Goal: Information Seeking & Learning: Learn about a topic

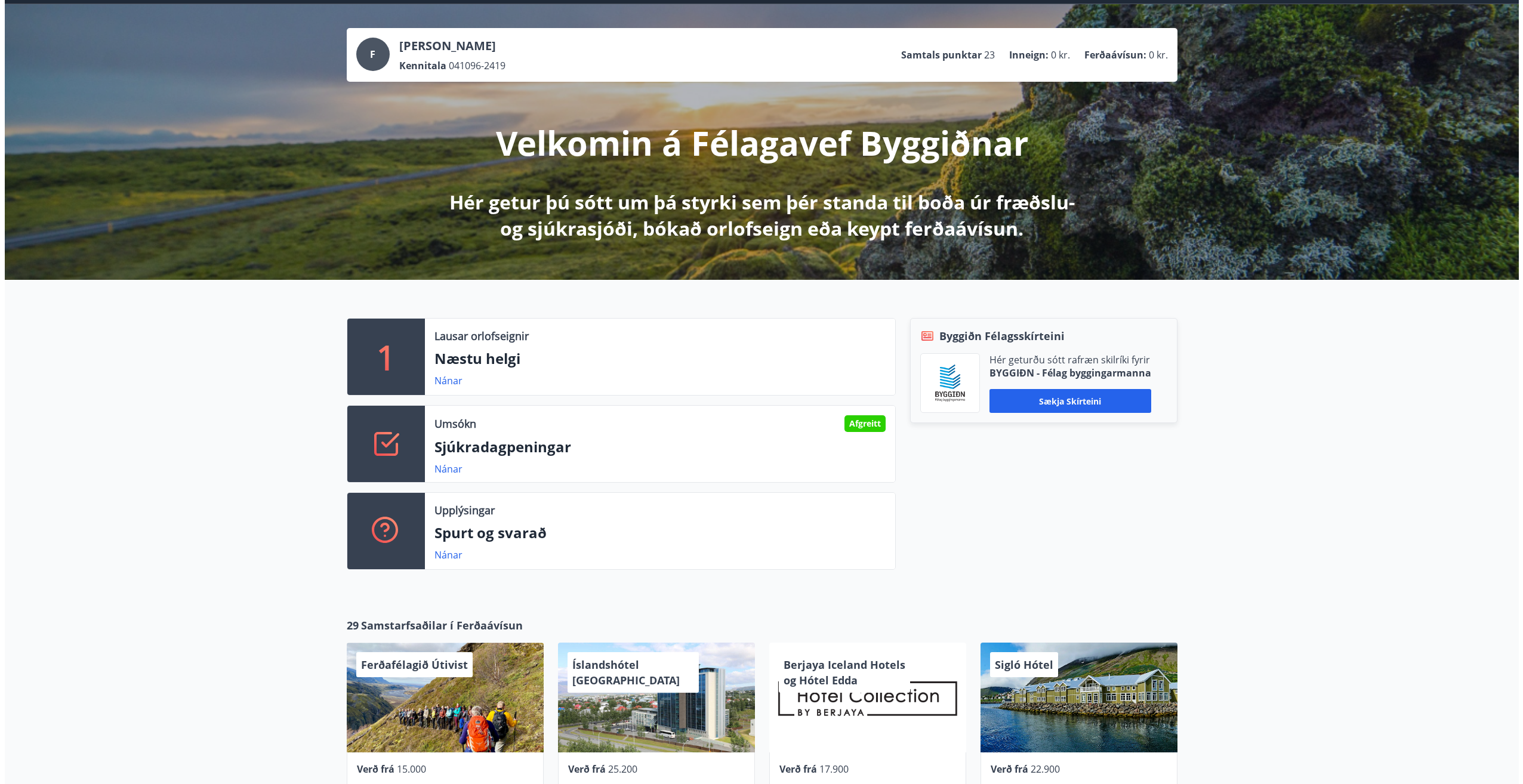
scroll to position [119, 0]
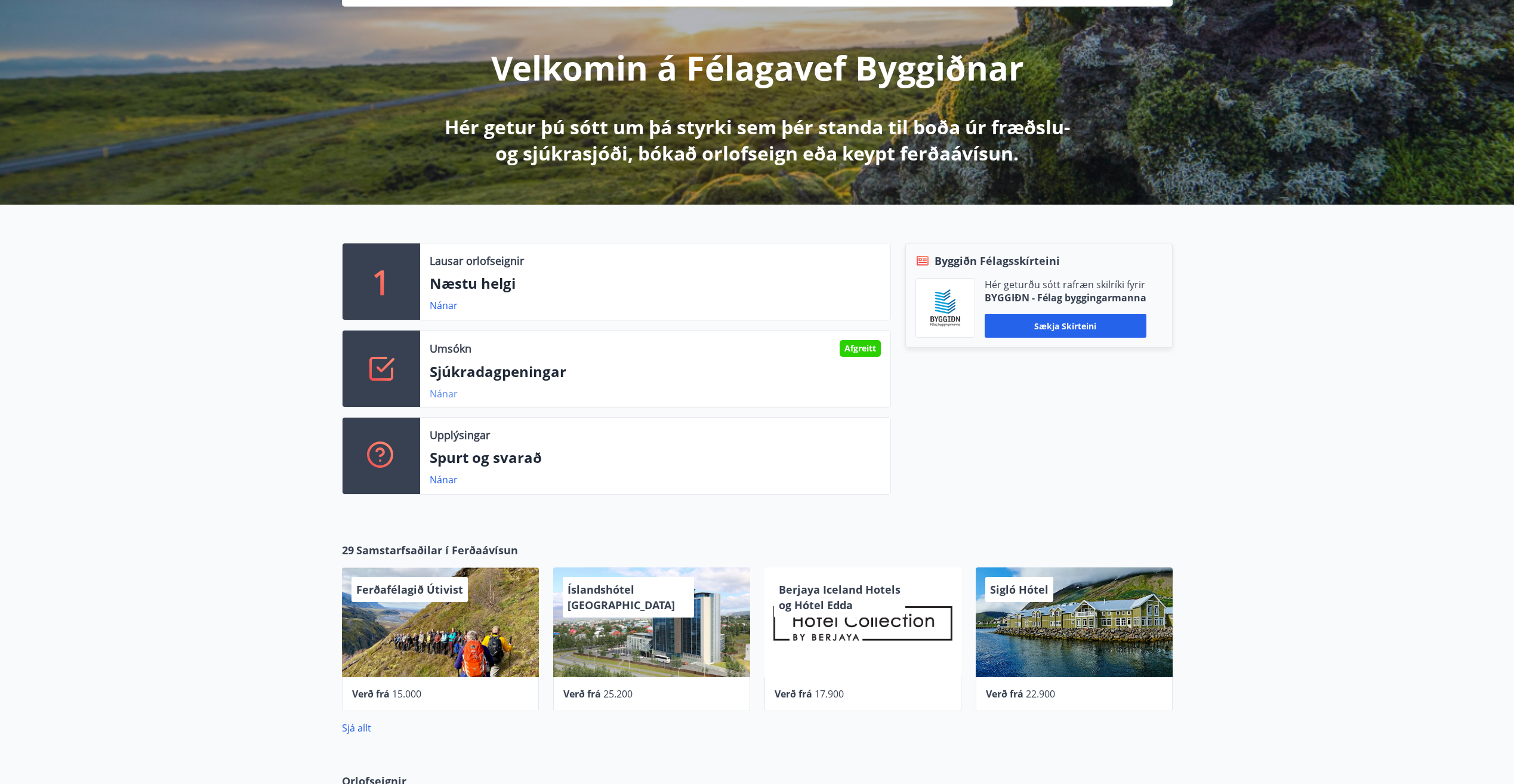
click at [442, 392] on link "Nánar" at bounding box center [443, 394] width 28 height 13
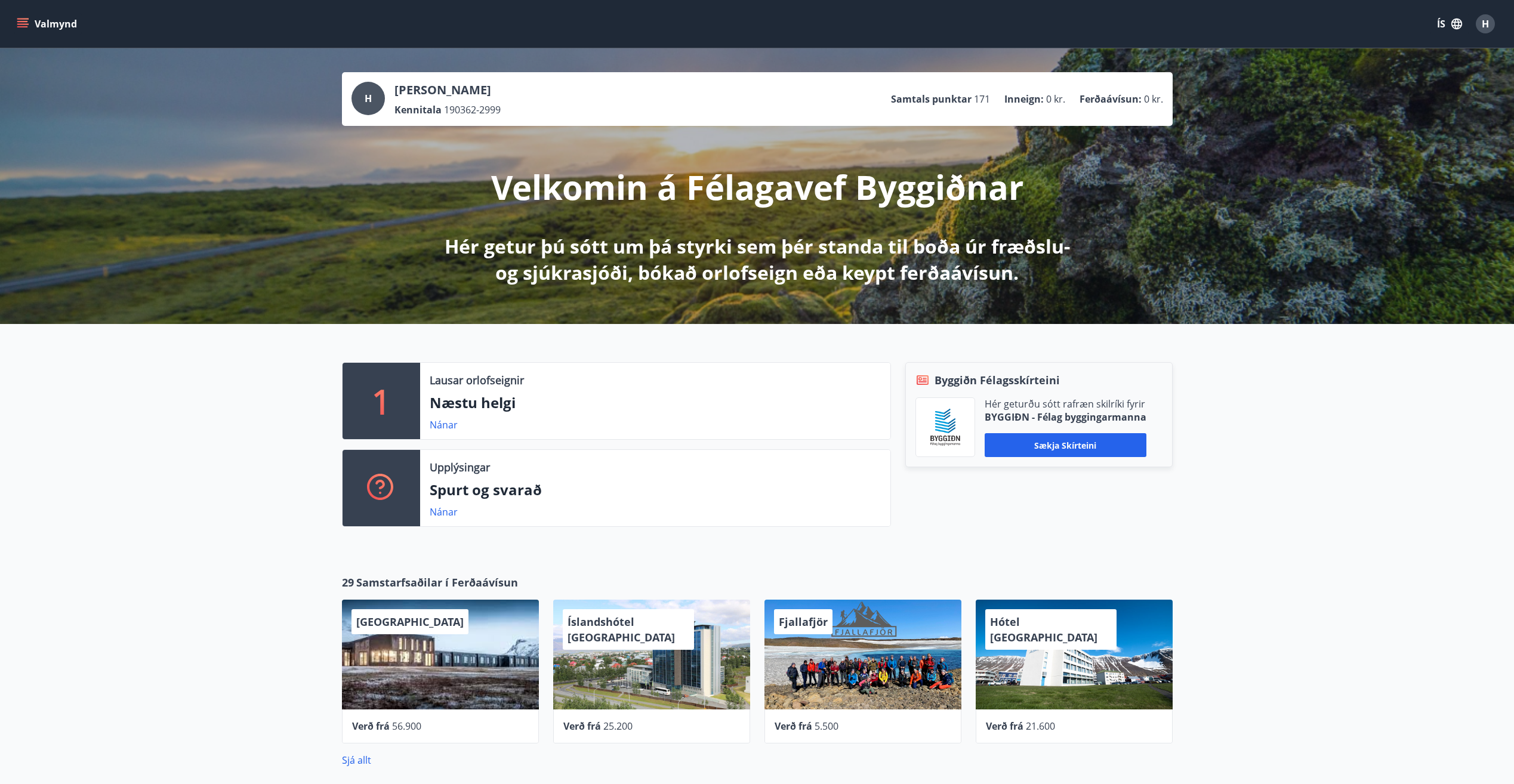
click at [23, 22] on icon "menu" at bounding box center [22, 21] width 10 height 1
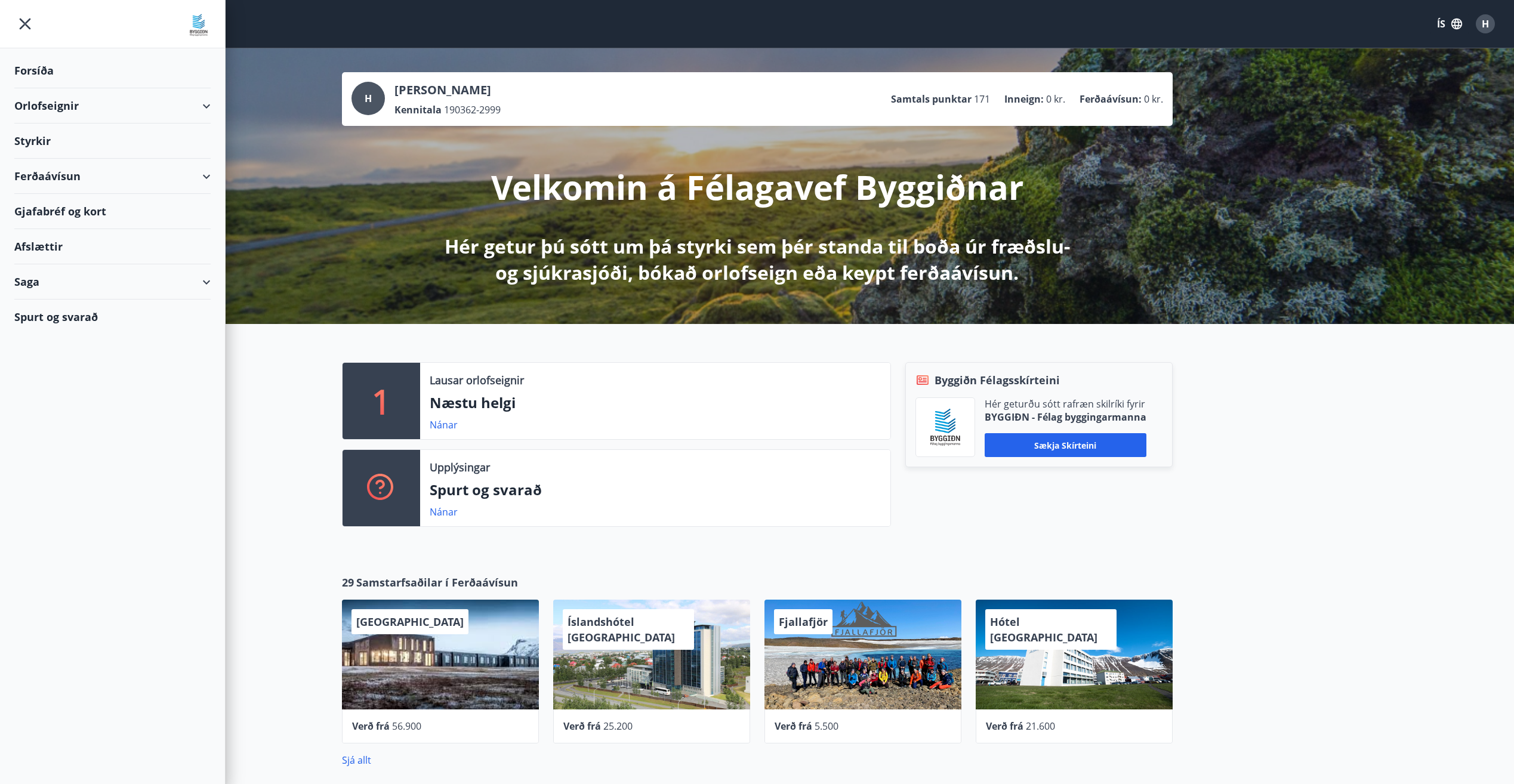
click at [38, 88] on div "Styrkir" at bounding box center [112, 71] width 196 height 36
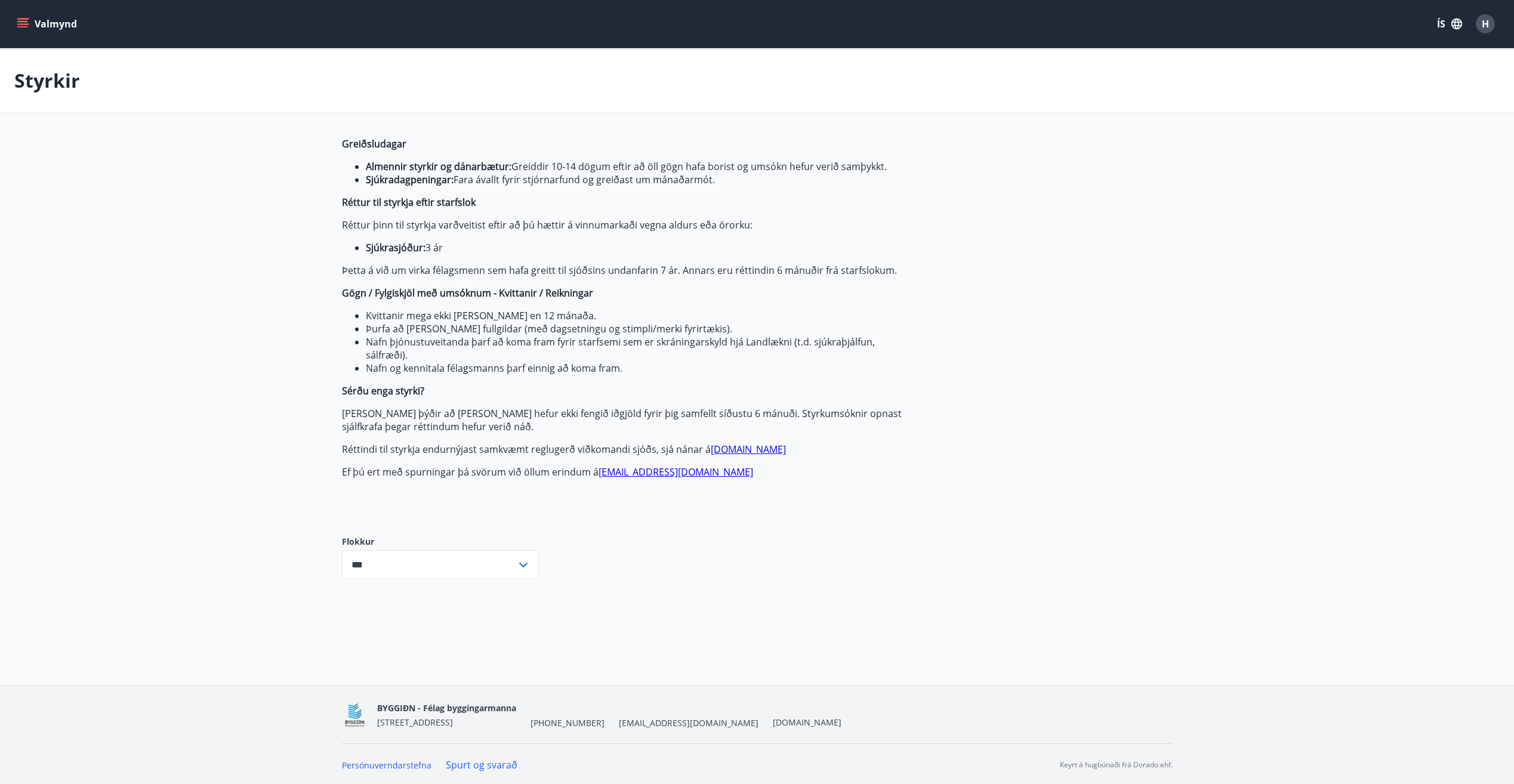
type input "***"
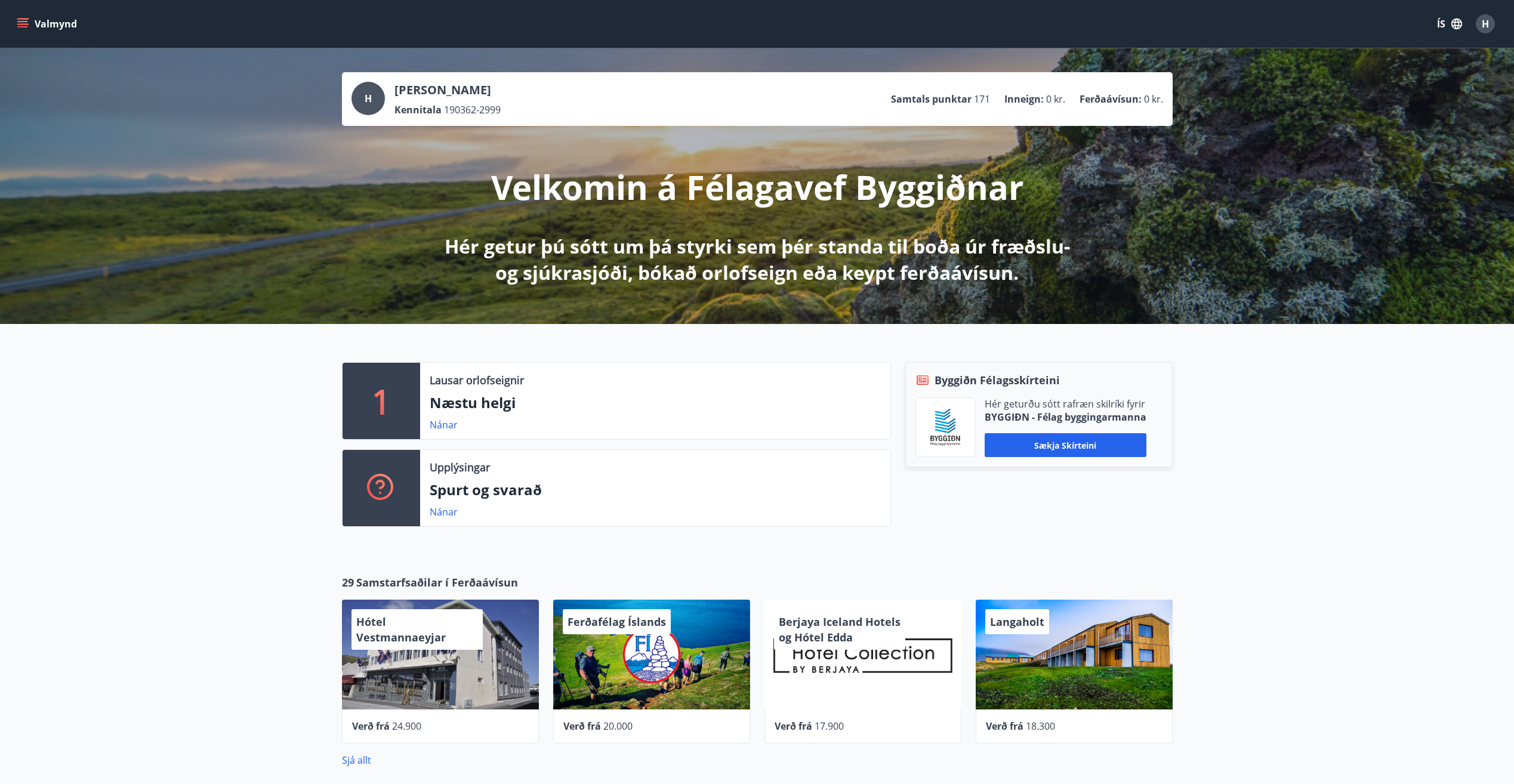
click at [1283, 514] on div "1 Lausar orlofseignir Næstu helgi Nánar Upplýsingar Spurt og svarað Nánar Byggi…" at bounding box center [757, 439] width 1514 height 232
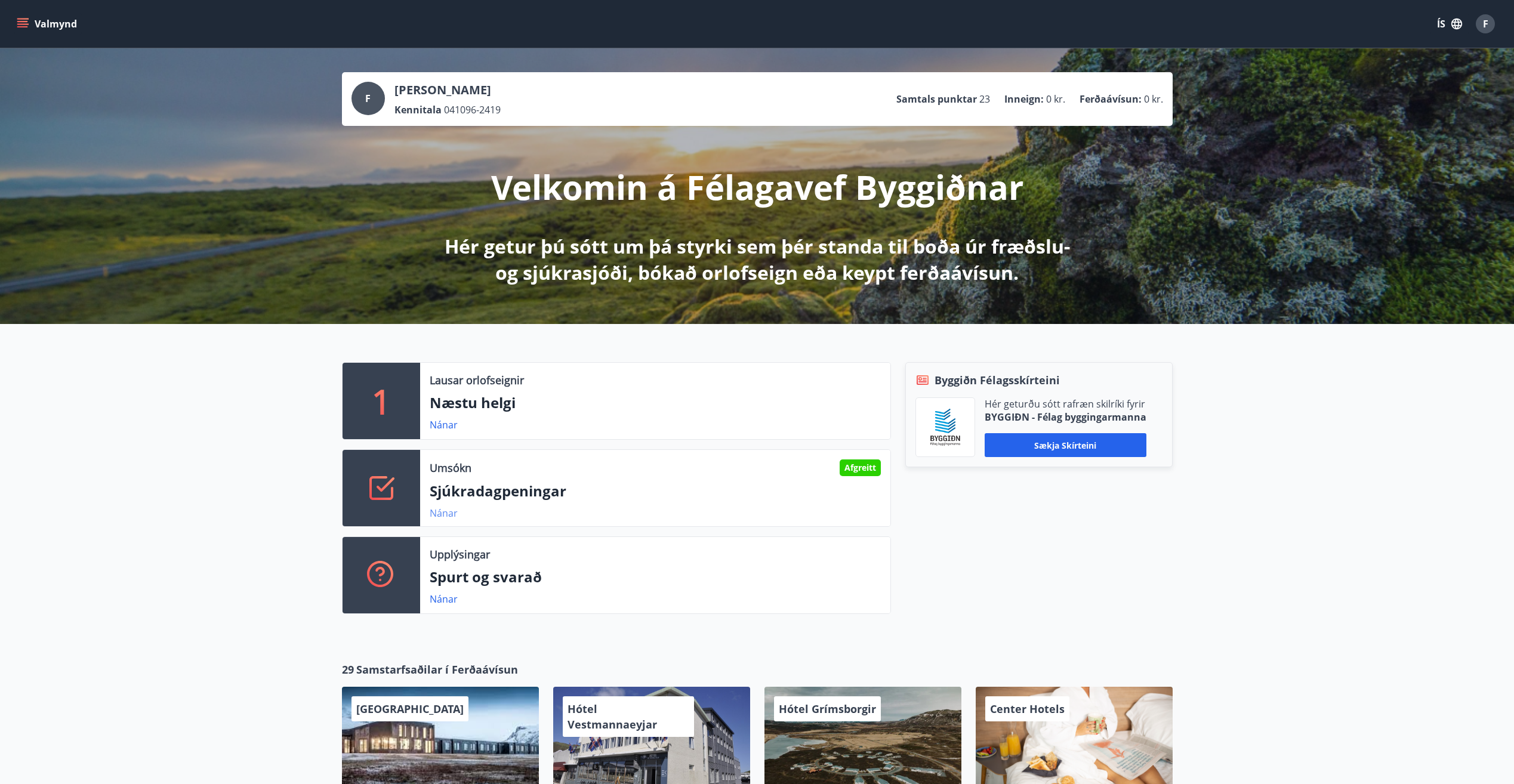
click at [441, 516] on link "Nánar" at bounding box center [443, 514] width 28 height 13
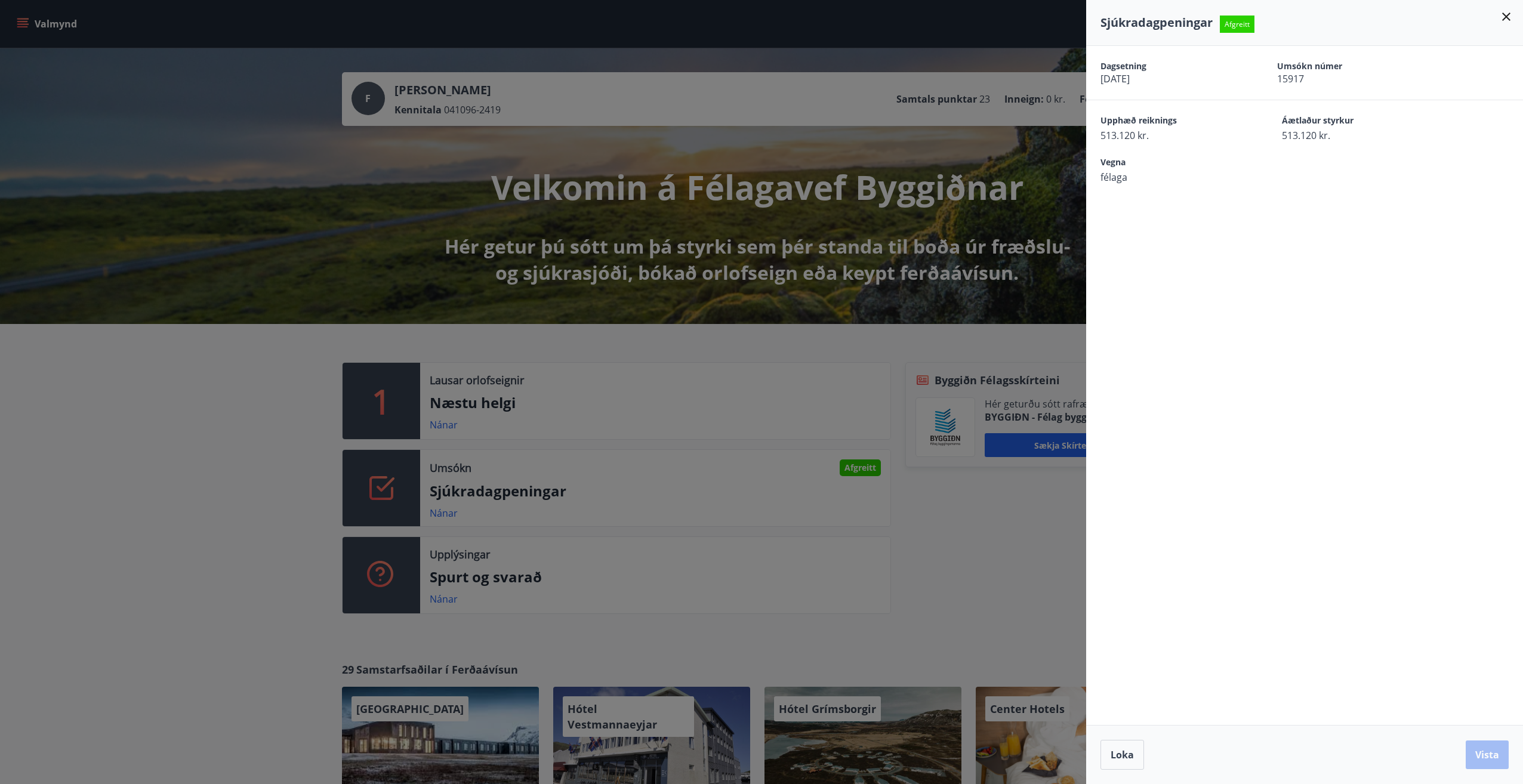
click at [1509, 15] on icon at bounding box center [1507, 17] width 15 height 15
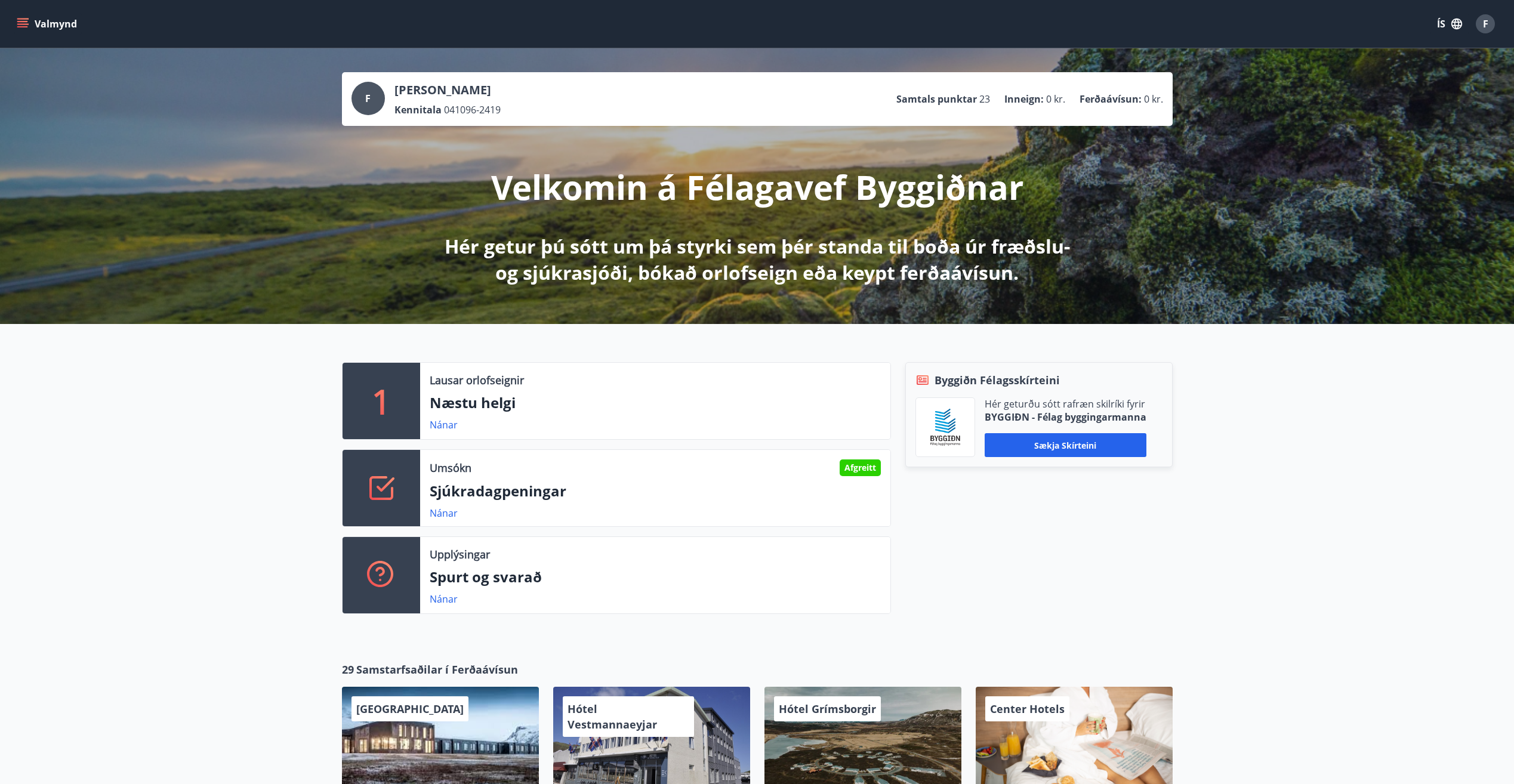
click at [1271, 633] on div "1 Lausar orlofseignir Næstu helgi Nánar Umsókn Afgreitt Sjúkradagpeningar Nánar…" at bounding box center [757, 483] width 1514 height 319
